Goal: Check status: Check status

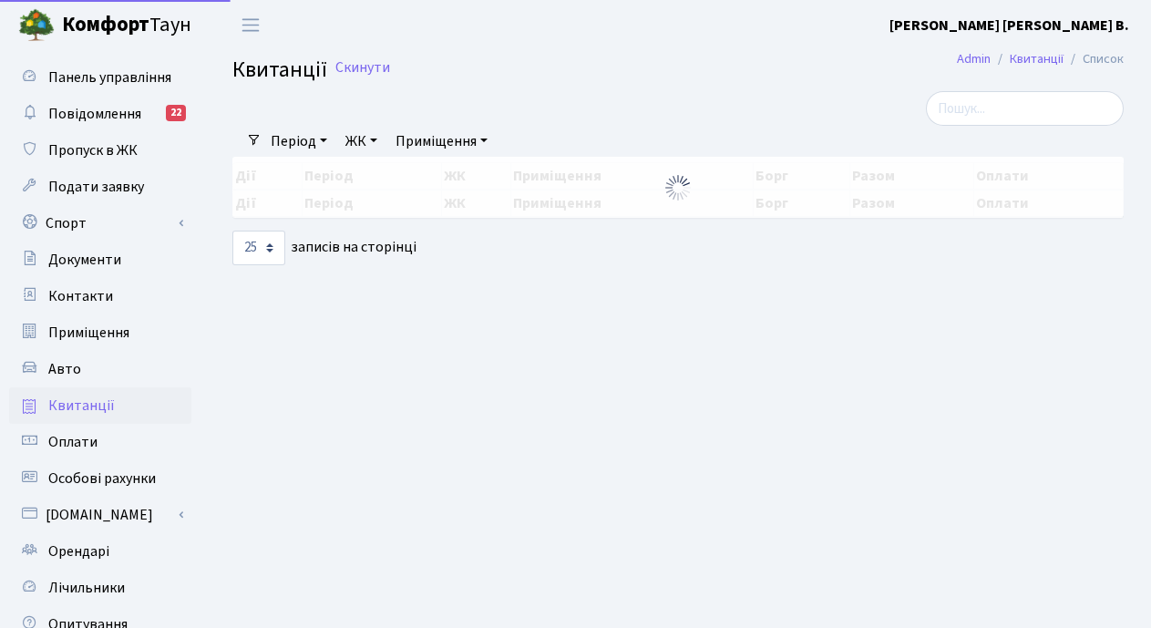
select select "25"
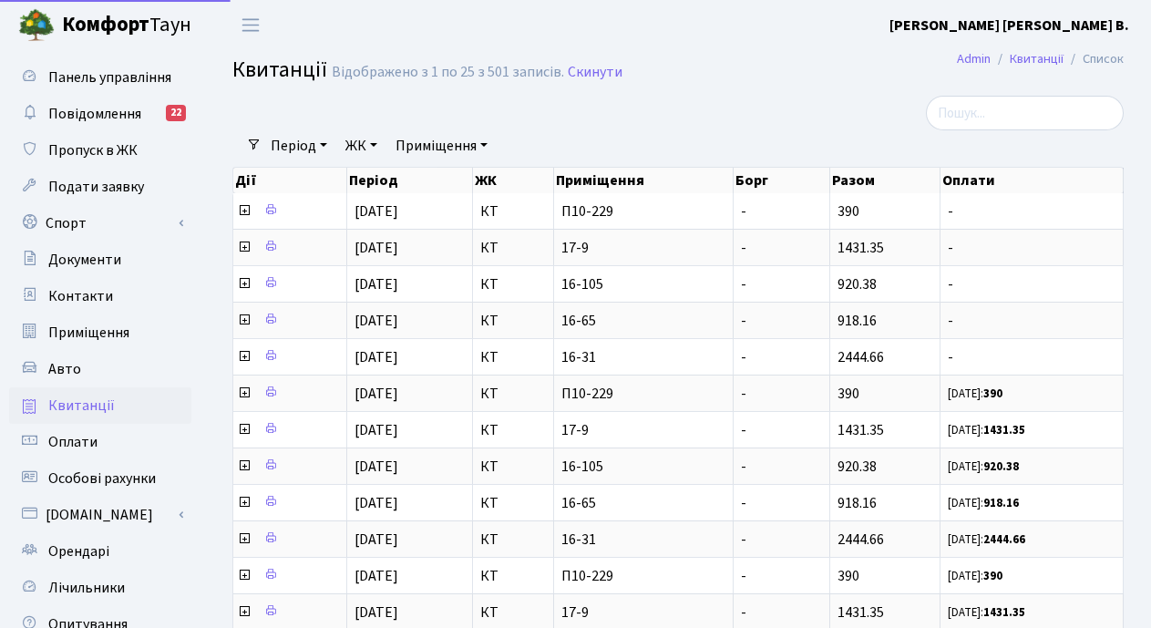
select select "25"
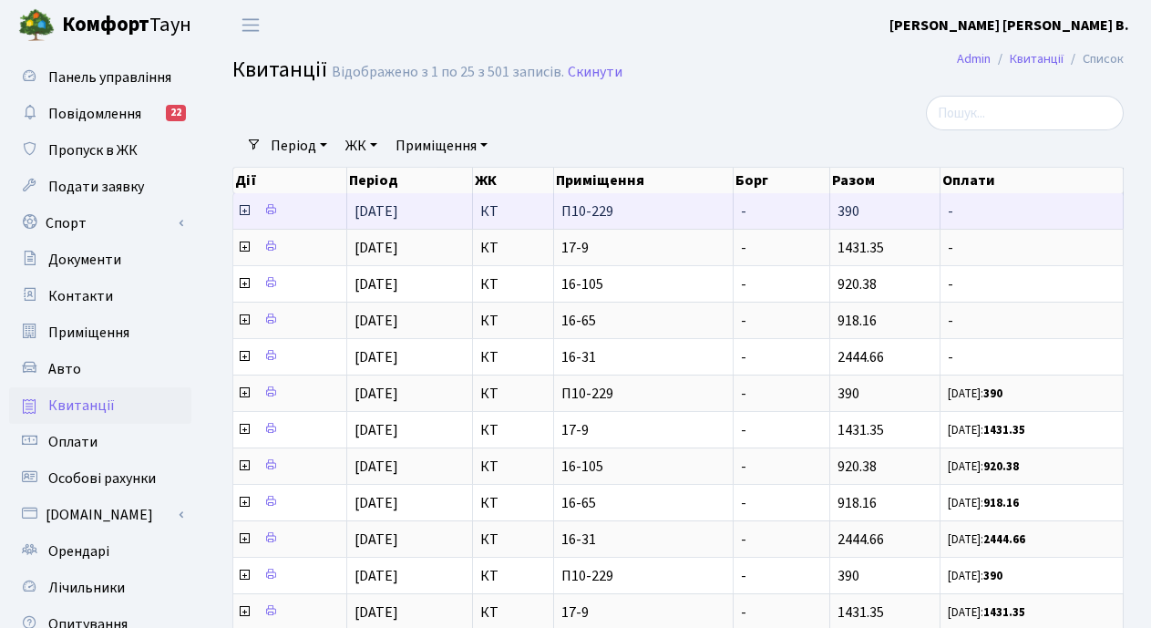
click at [246, 210] on icon at bounding box center [244, 210] width 15 height 15
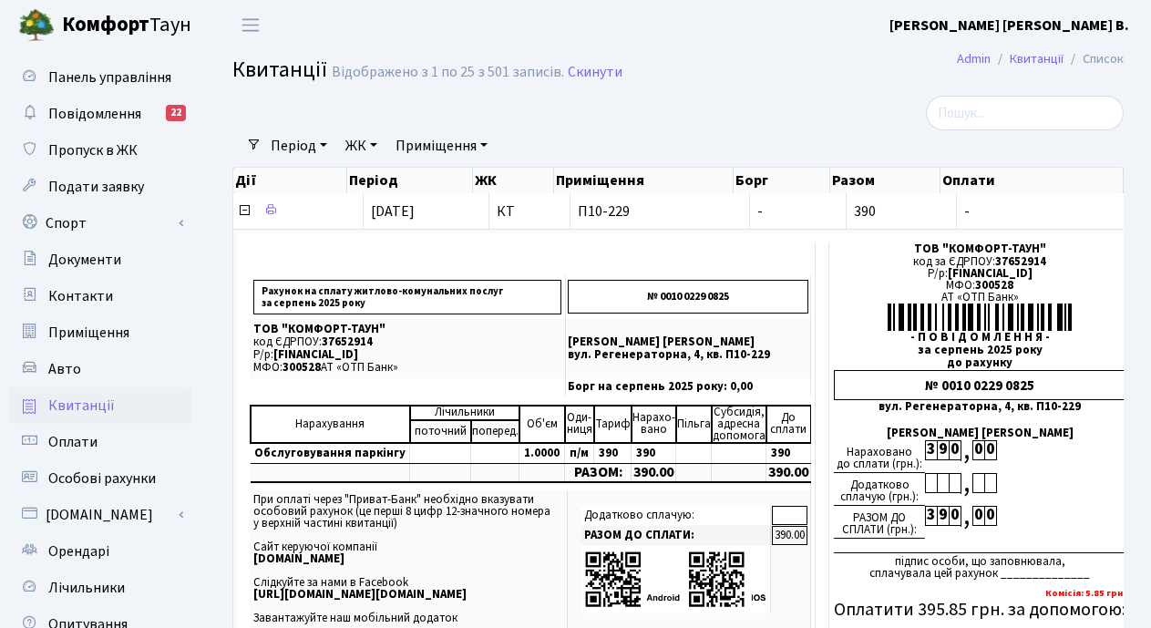
click at [550, 123] on div at bounding box center [525, 113] width 612 height 35
click at [716, 121] on div at bounding box center [525, 113] width 612 height 35
click at [604, 124] on div at bounding box center [525, 113] width 612 height 35
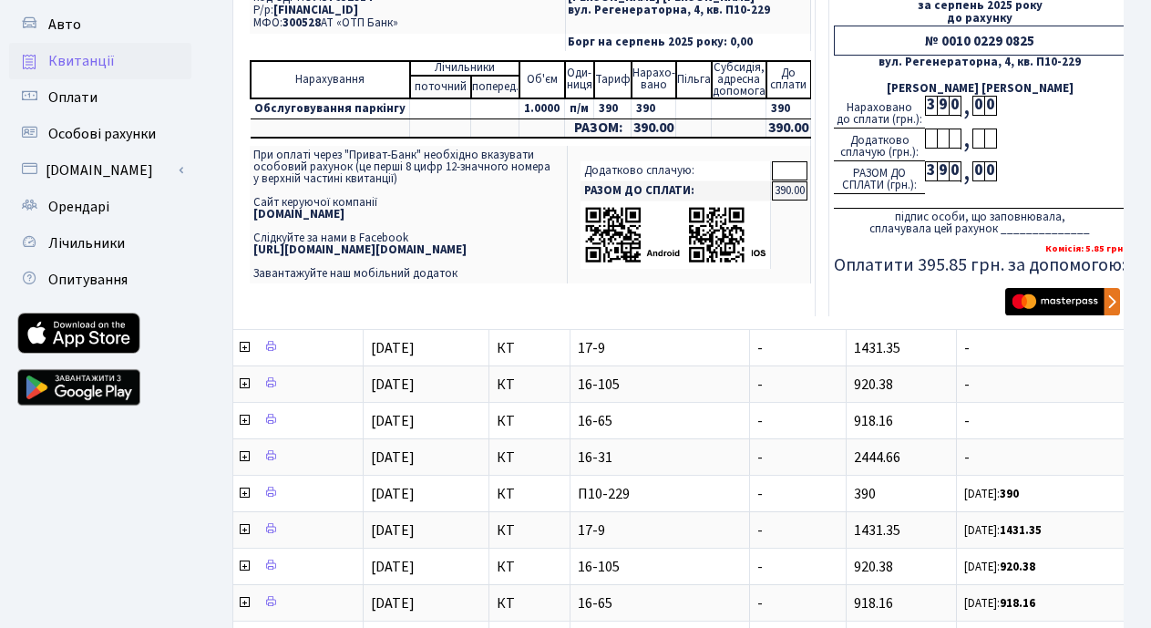
scroll to position [455, 0]
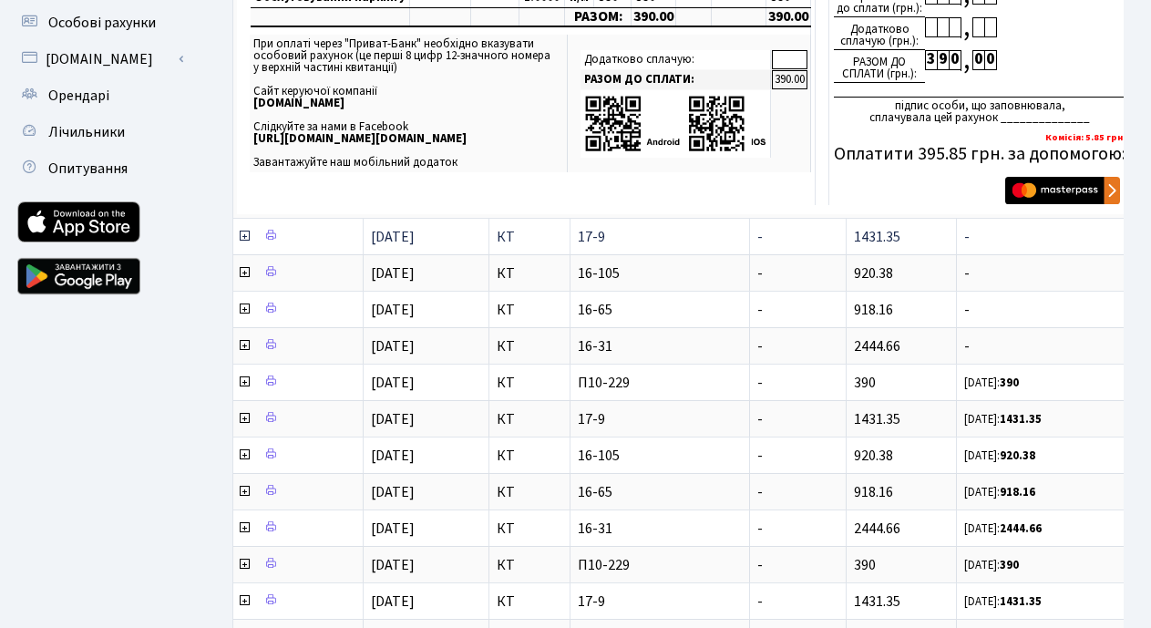
click at [244, 236] on icon at bounding box center [244, 236] width 15 height 15
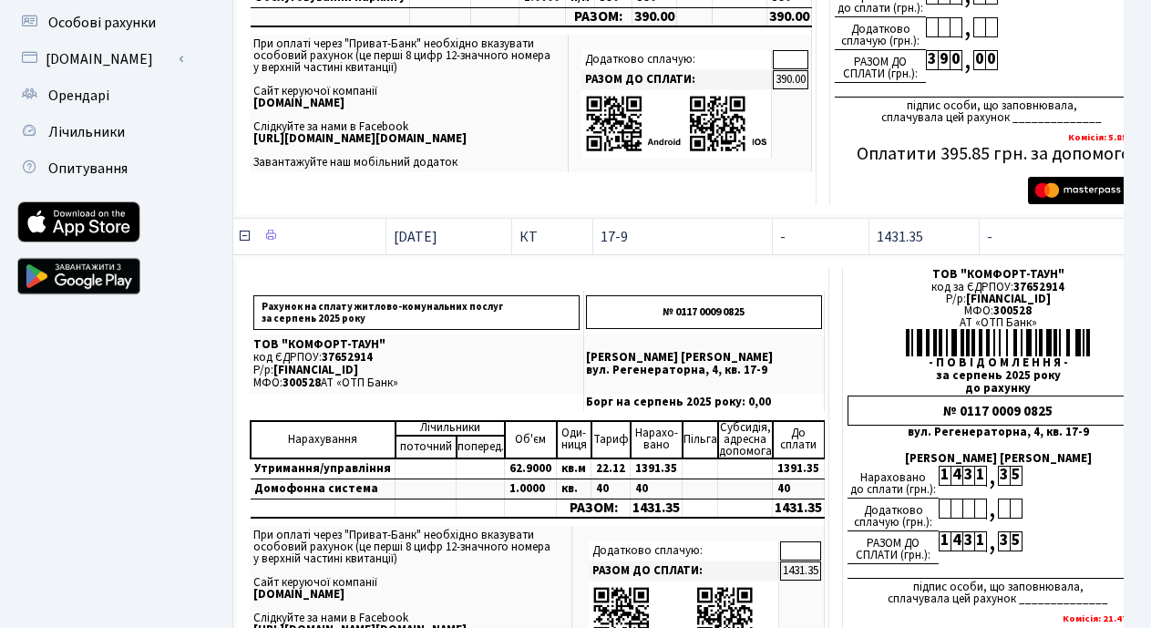
scroll to position [729, 0]
